Goal: Register for event/course

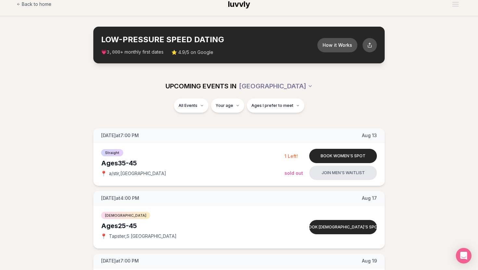
scroll to position [8, 0]
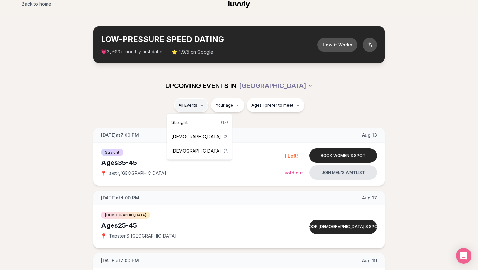
click at [205, 120] on div "Straight ( 17 )" at bounding box center [200, 122] width 62 height 14
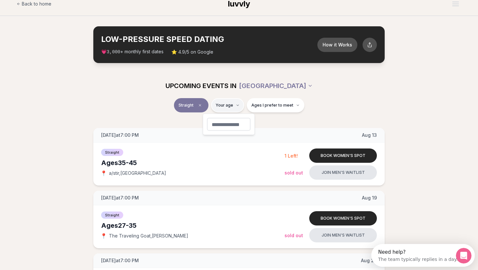
type input "**"
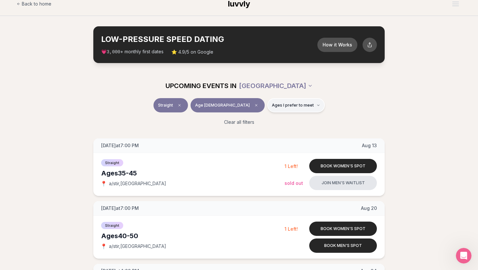
click at [283, 108] on button "Ages I prefer to meet" at bounding box center [296, 105] width 58 height 14
click at [252, 129] on label "Around my age" at bounding box center [275, 130] width 57 height 7
click at [252, 129] on button "Around my age" at bounding box center [249, 130] width 5 height 5
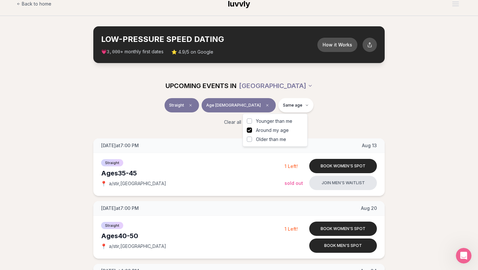
click at [334, 114] on div "Straight Age [DEMOGRAPHIC_DATA] Same age" at bounding box center [239, 106] width 364 height 17
